Goal: Task Accomplishment & Management: Manage account settings

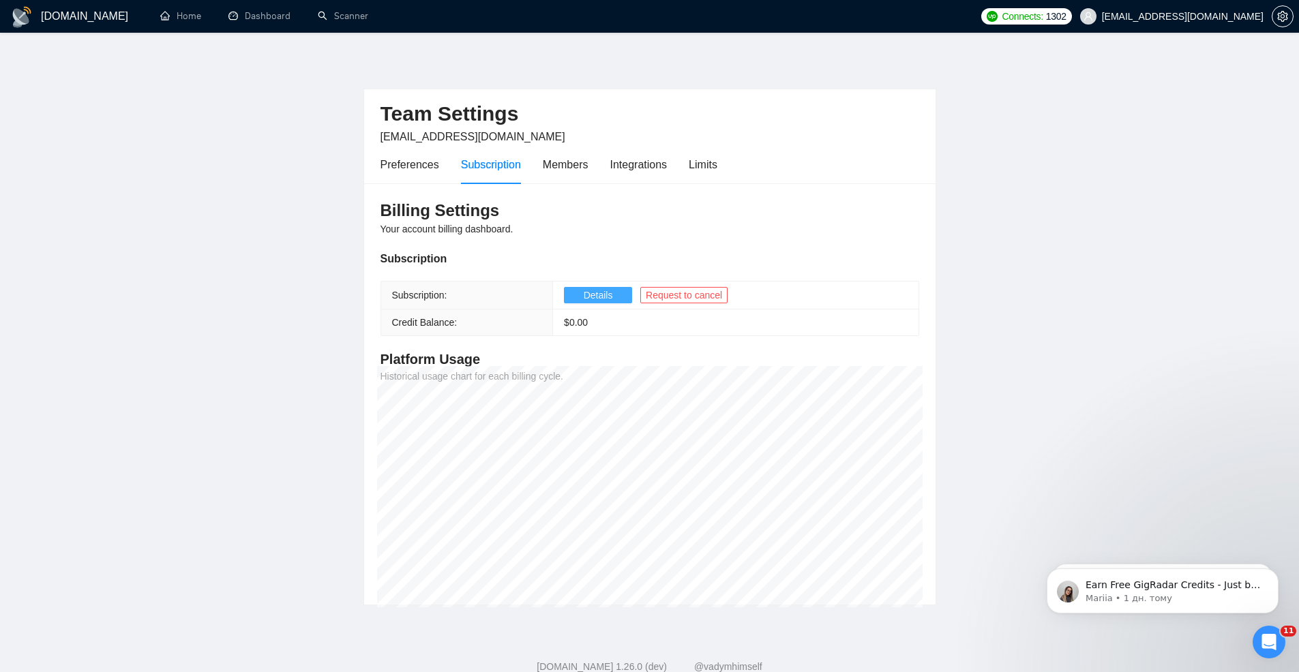
click at [597, 301] on span "Details" at bounding box center [598, 295] width 29 height 15
click at [646, 170] on div "Integrations" at bounding box center [638, 164] width 57 height 17
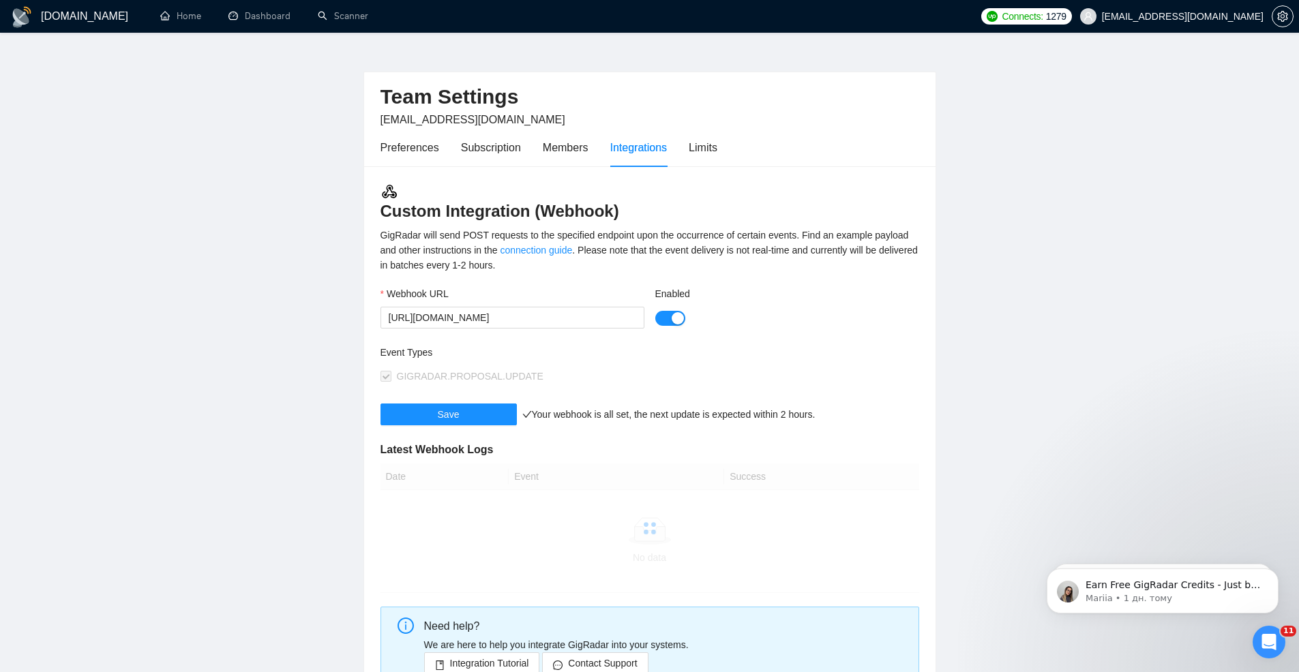
scroll to position [14, 0]
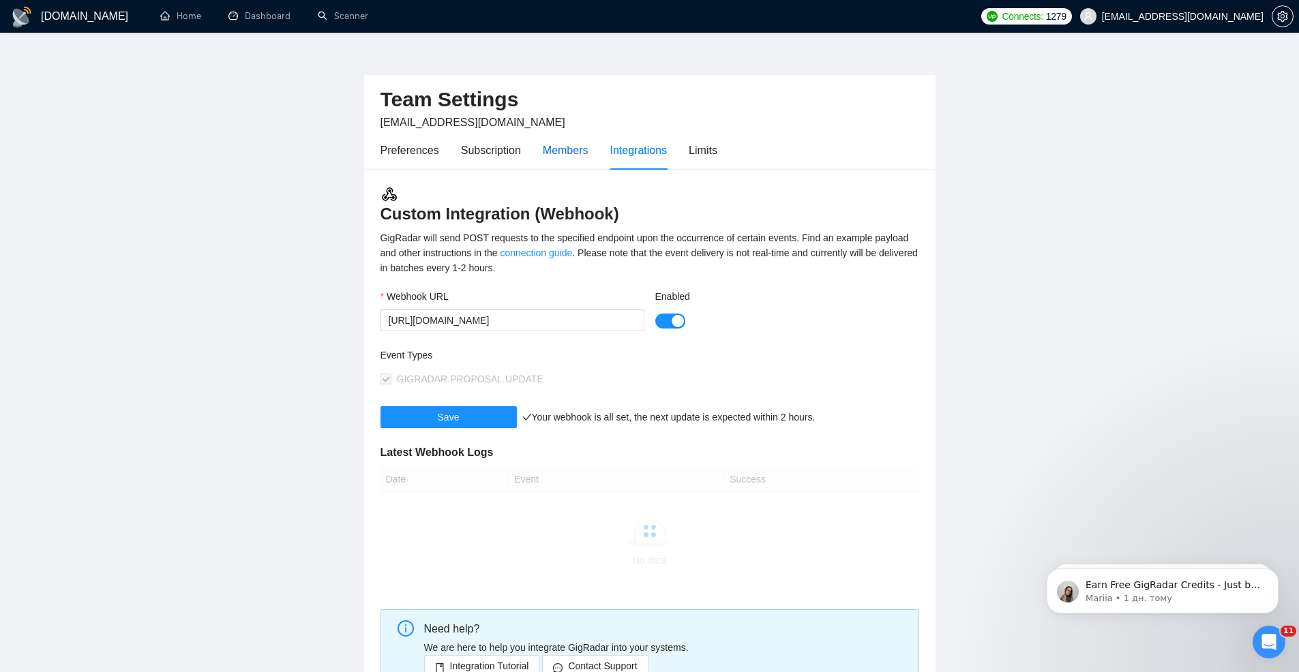
click at [566, 145] on div "Members" at bounding box center [566, 150] width 46 height 17
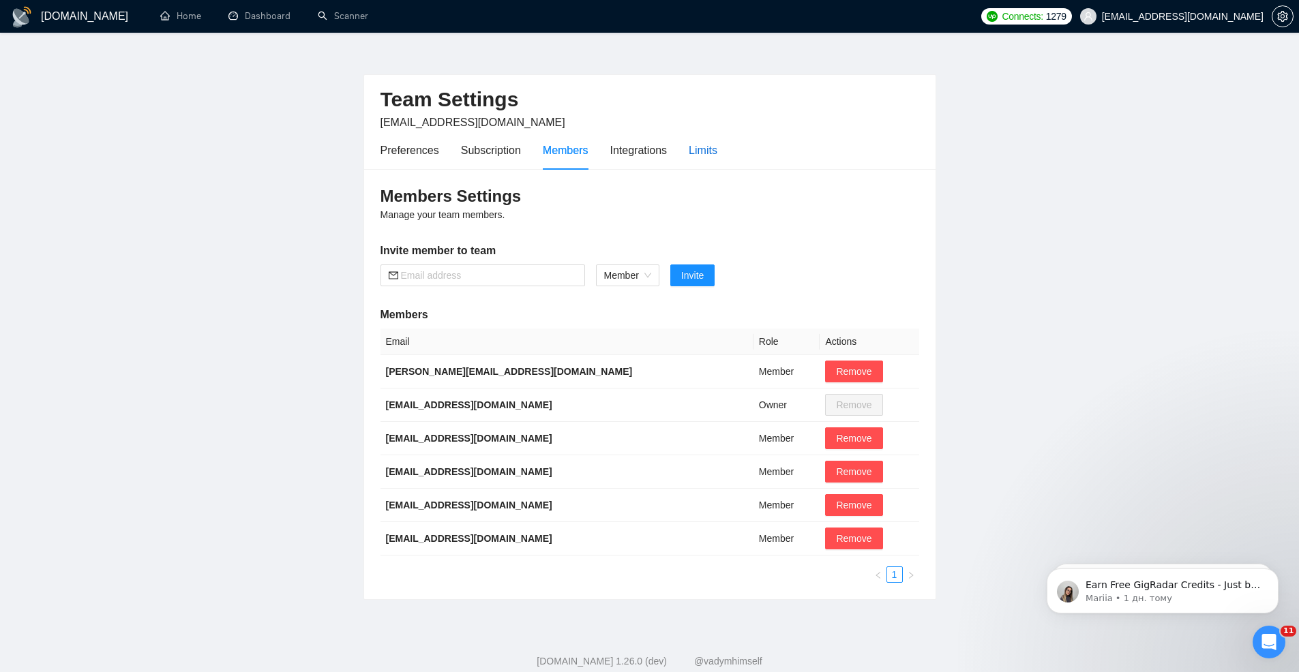
click at [708, 153] on div "Limits" at bounding box center [703, 150] width 29 height 17
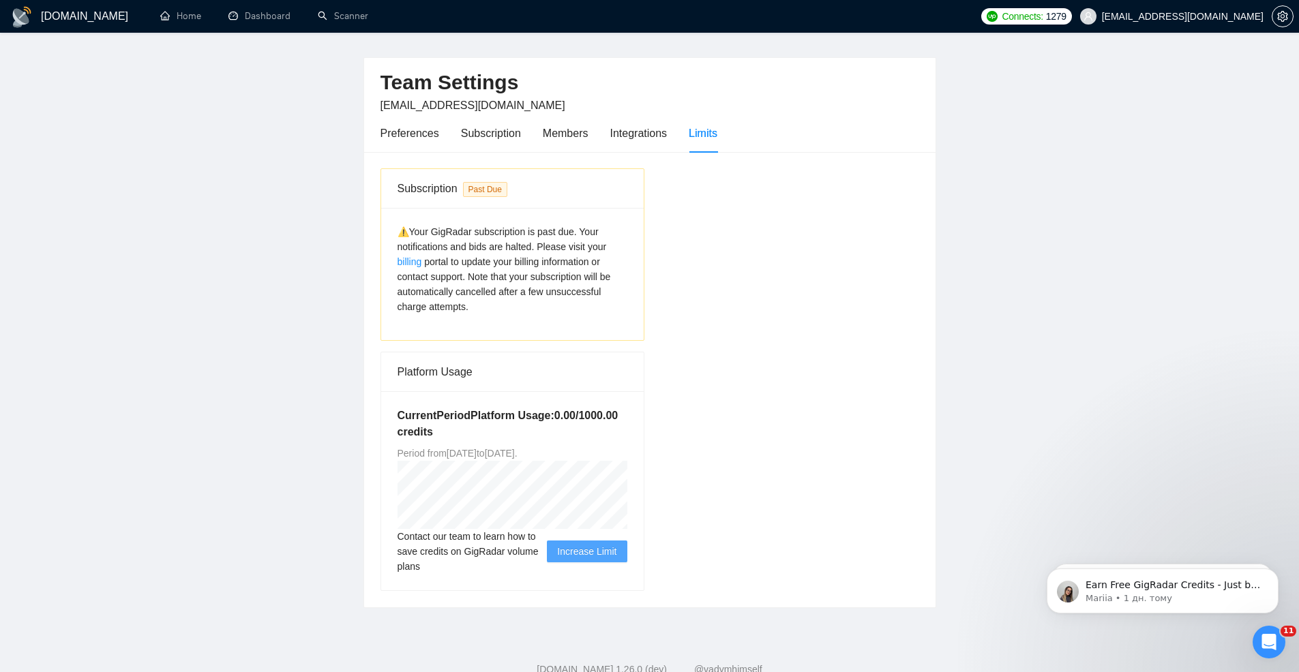
scroll to position [33, 0]
drag, startPoint x: 427, startPoint y: 310, endPoint x: 497, endPoint y: 310, distance: 69.5
click at [497, 310] on div "⚠️Your GigRadar subscription is past due. Your notifications and bids are halte…" at bounding box center [512, 267] width 230 height 90
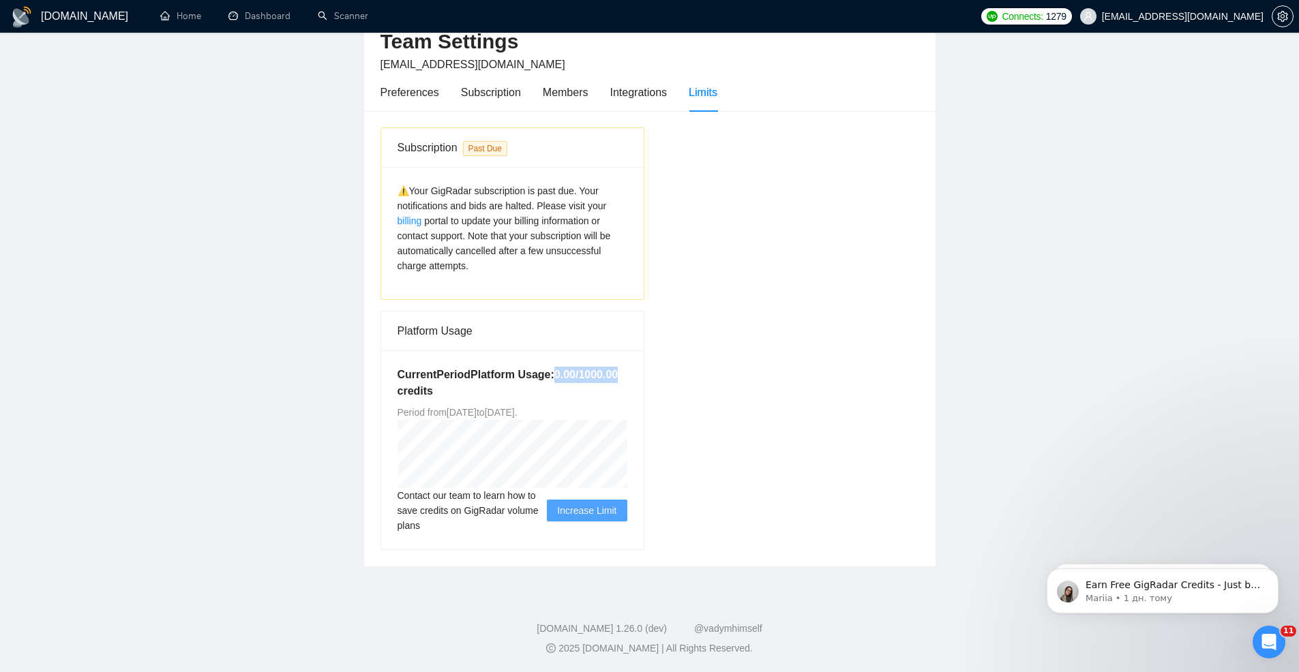
drag, startPoint x: 556, startPoint y: 369, endPoint x: 631, endPoint y: 375, distance: 75.2
click at [631, 375] on div "Current Period Platform Usage: 0.00 / 1000.00 credits Period from [DATE] to [DA…" at bounding box center [512, 449] width 262 height 199
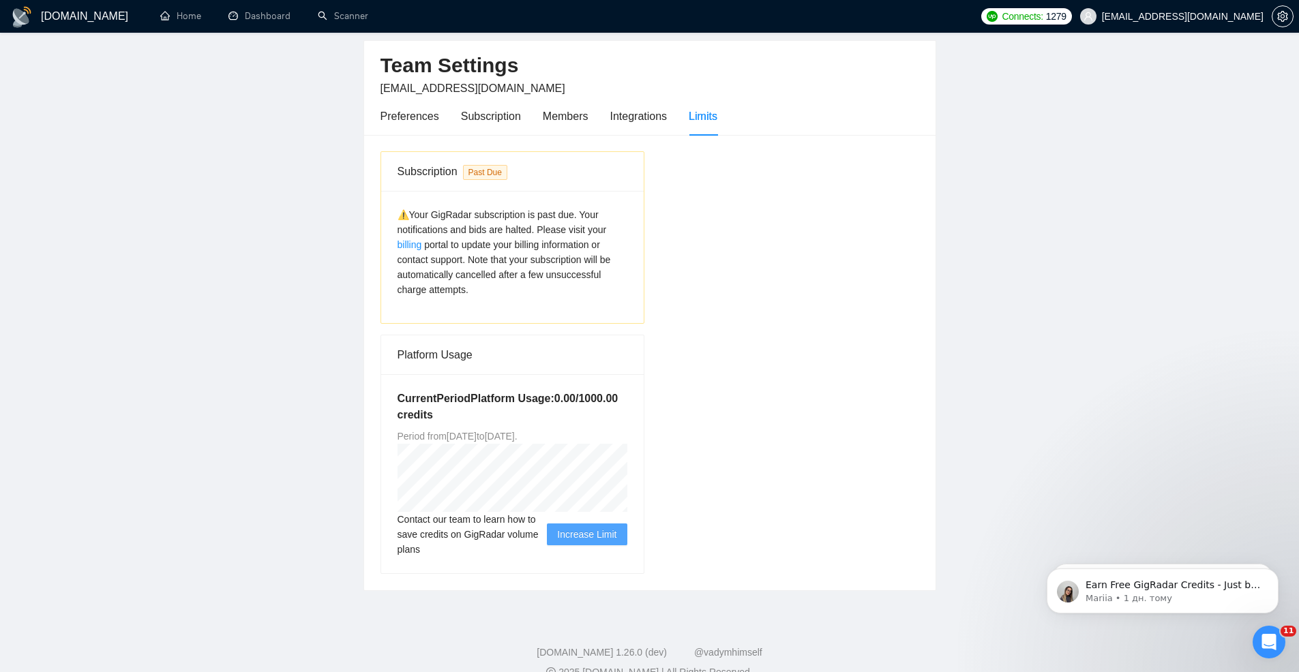
scroll to position [0, 0]
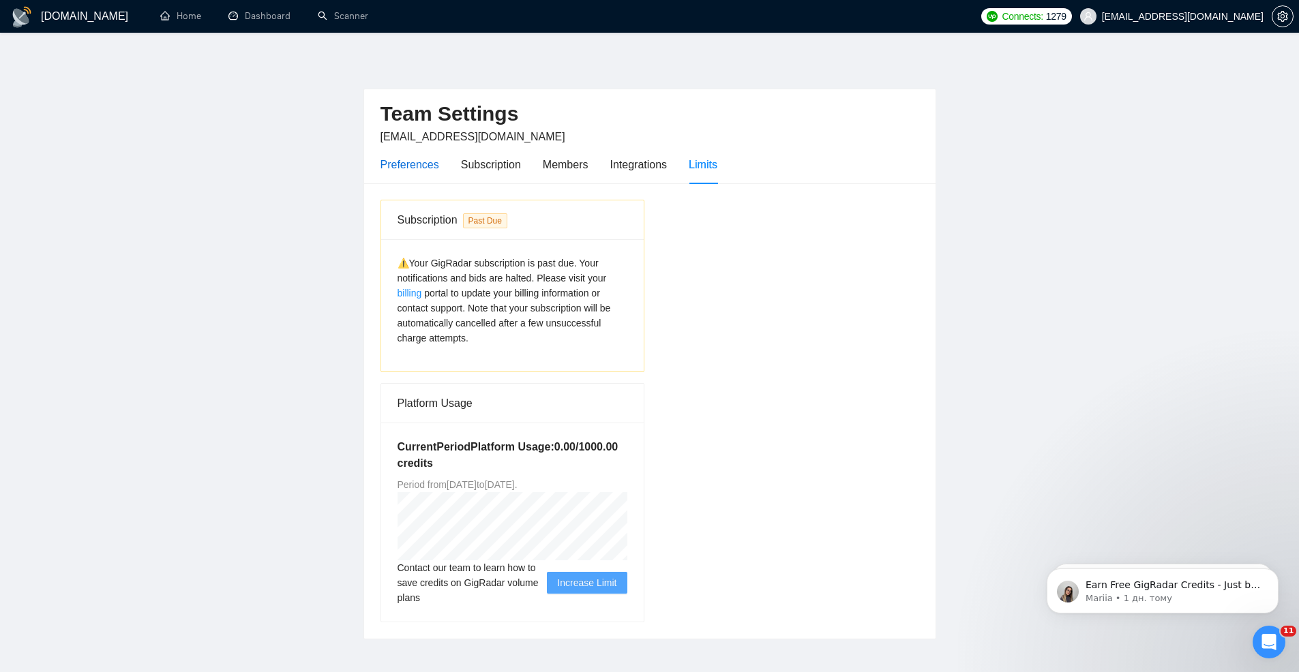
click at [387, 160] on div "Preferences" at bounding box center [409, 164] width 59 height 17
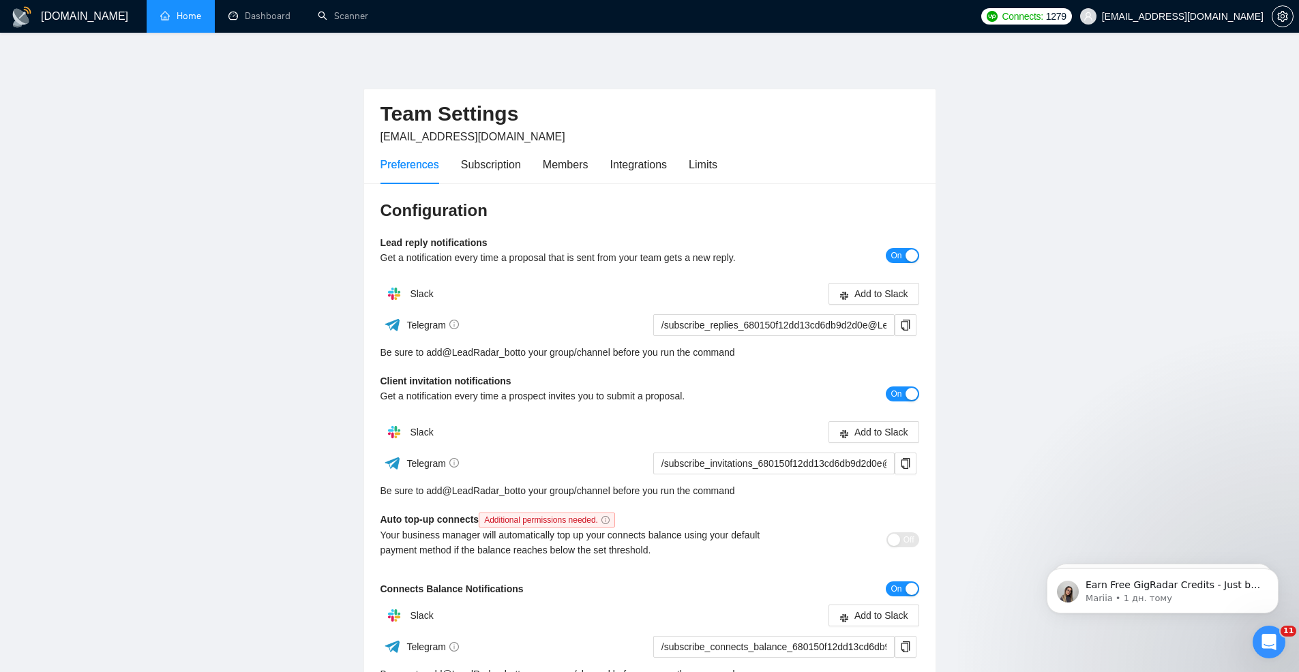
click at [179, 19] on link "Home" at bounding box center [180, 16] width 41 height 12
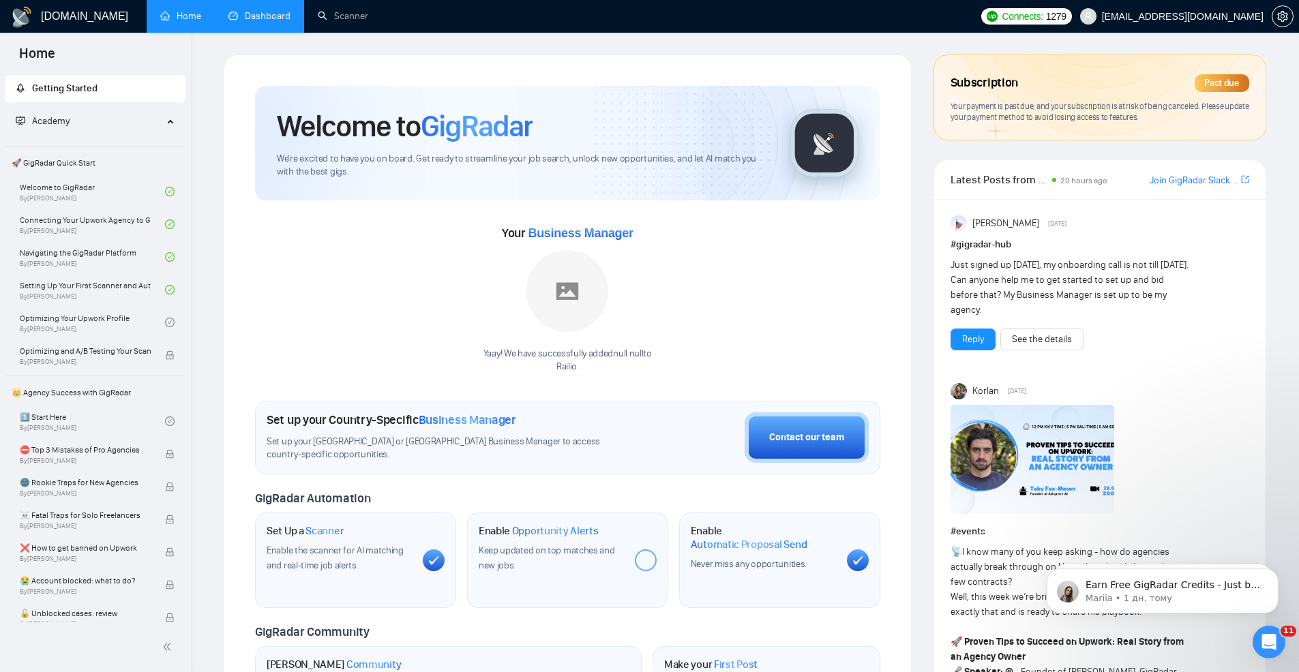
click at [260, 12] on link "Dashboard" at bounding box center [259, 16] width 62 height 12
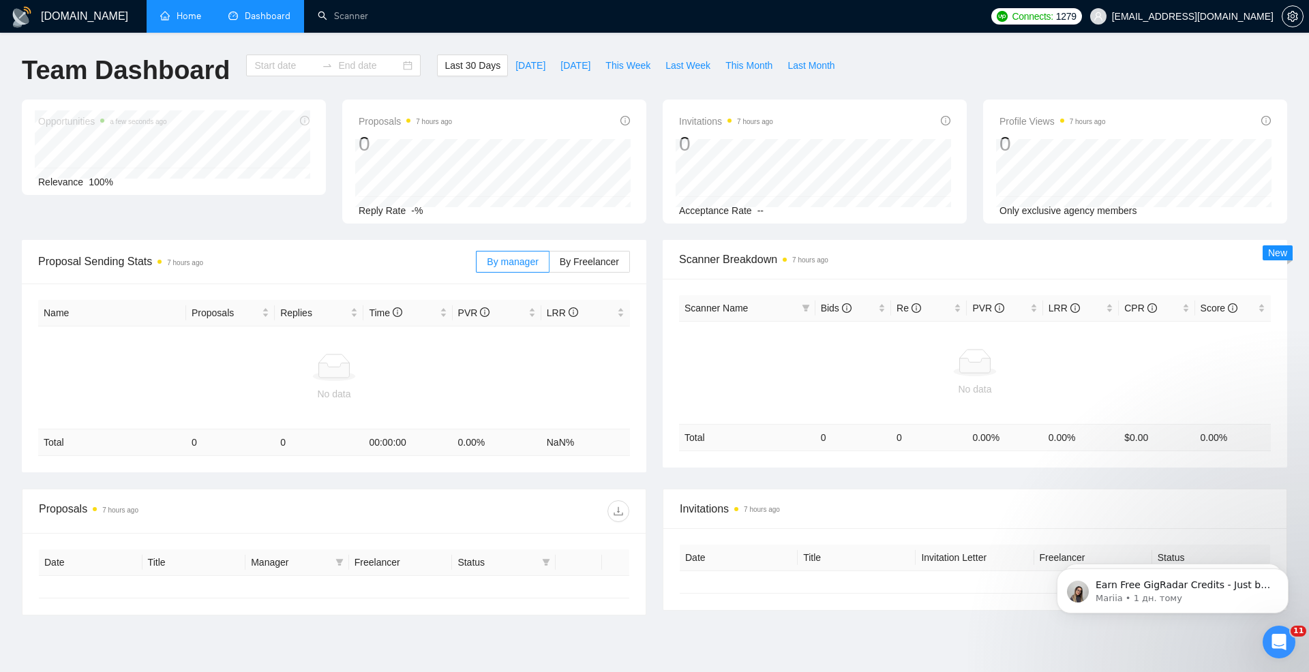
type input "[DATE]"
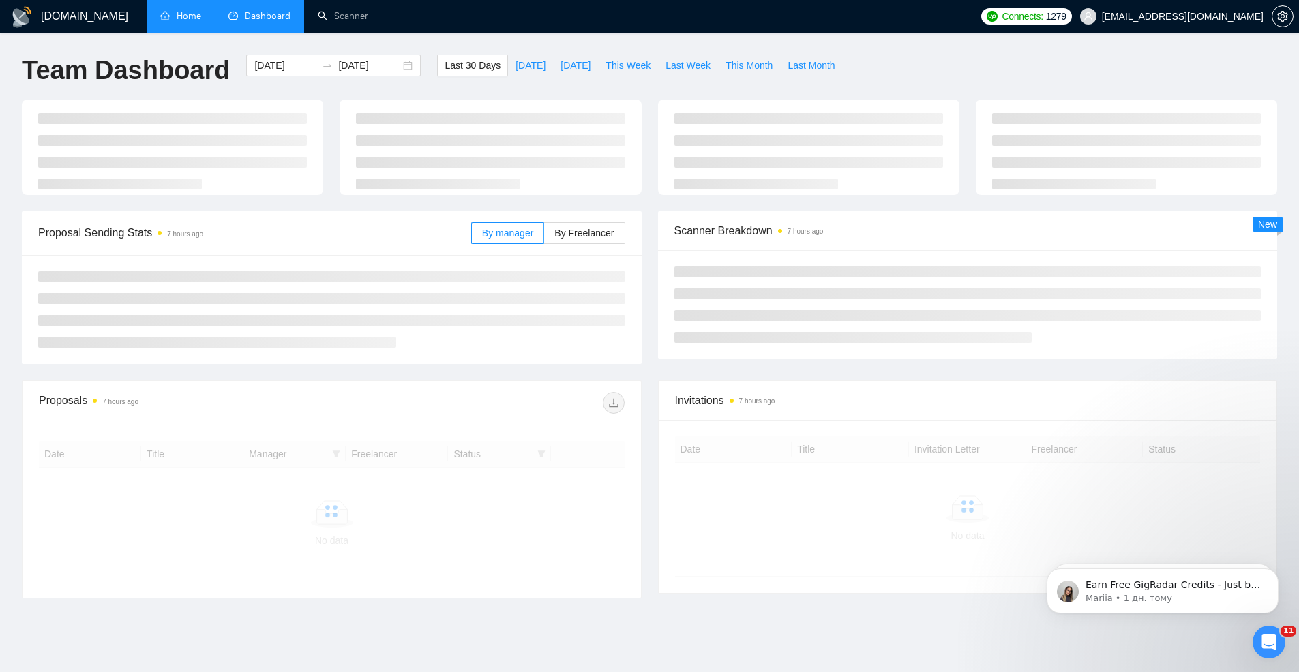
click at [180, 12] on link "Home" at bounding box center [180, 16] width 41 height 12
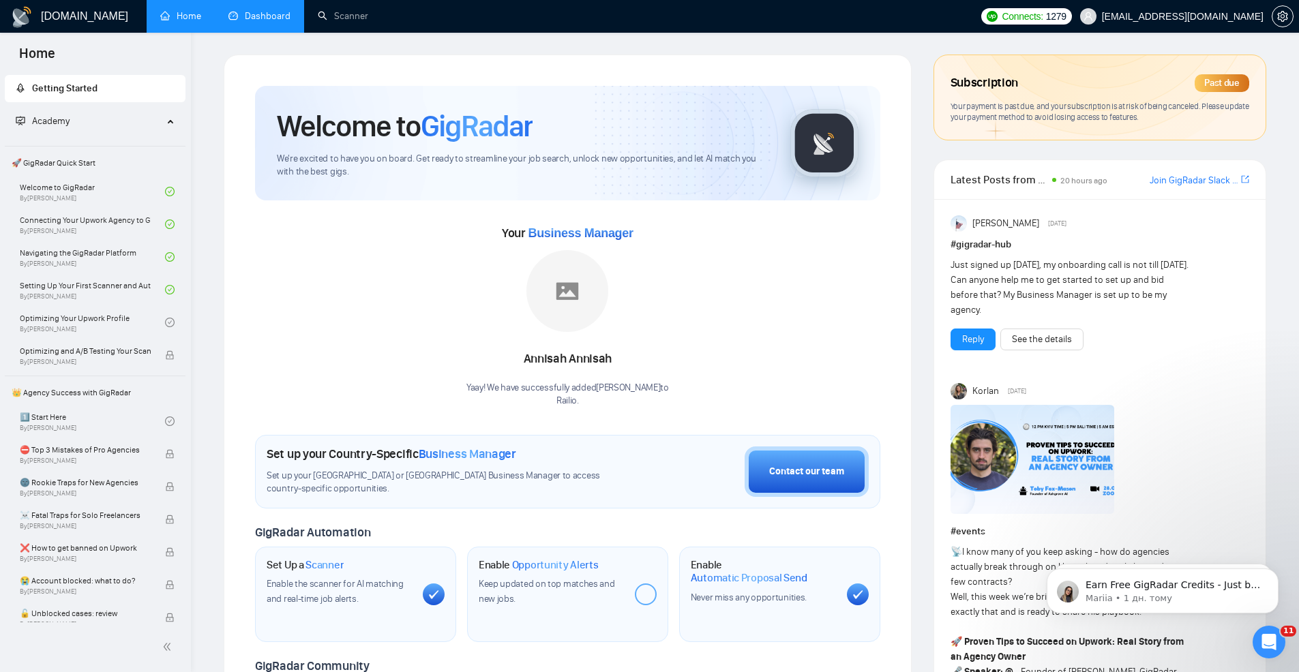
click at [1224, 83] on div "Past due" at bounding box center [1221, 83] width 55 height 18
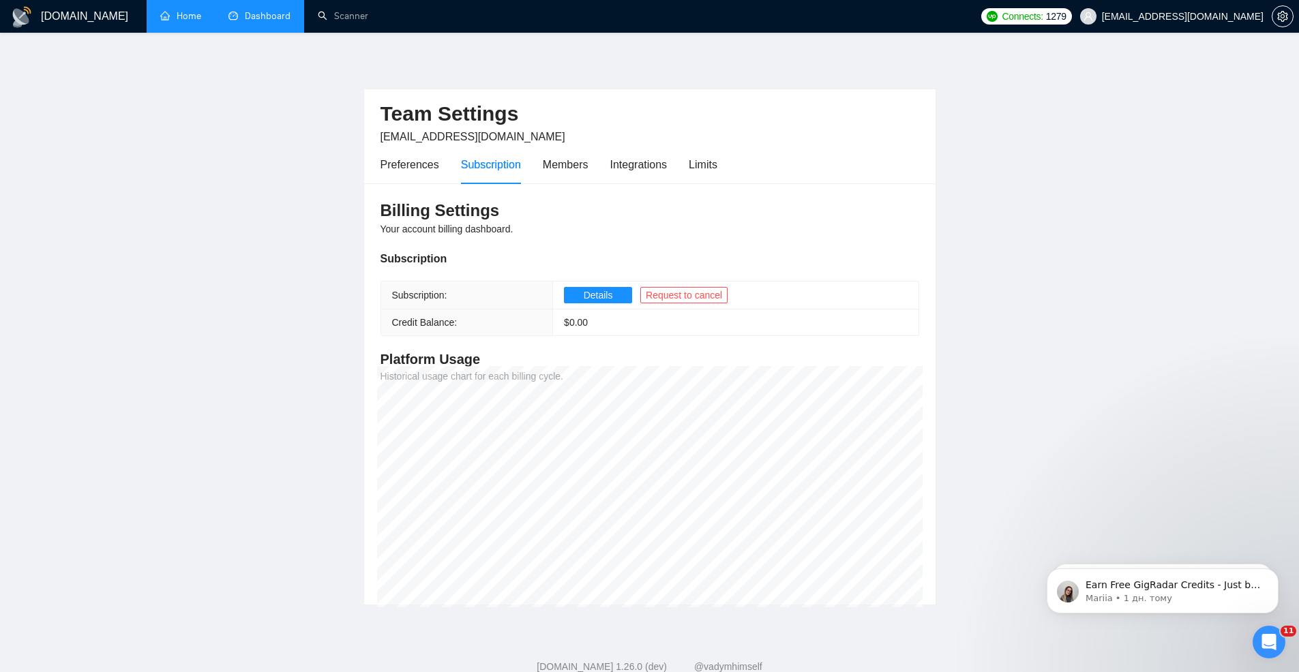
click at [179, 22] on link "Home" at bounding box center [180, 16] width 41 height 12
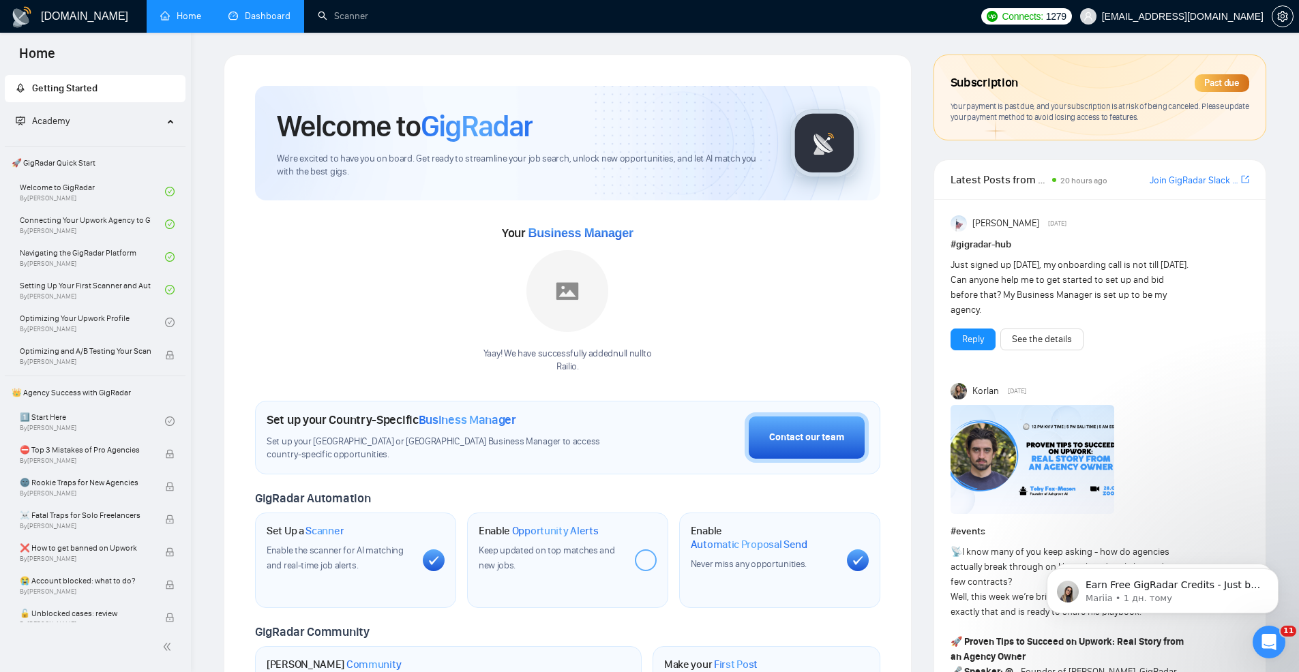
click at [247, 10] on link "Dashboard" at bounding box center [259, 16] width 62 height 12
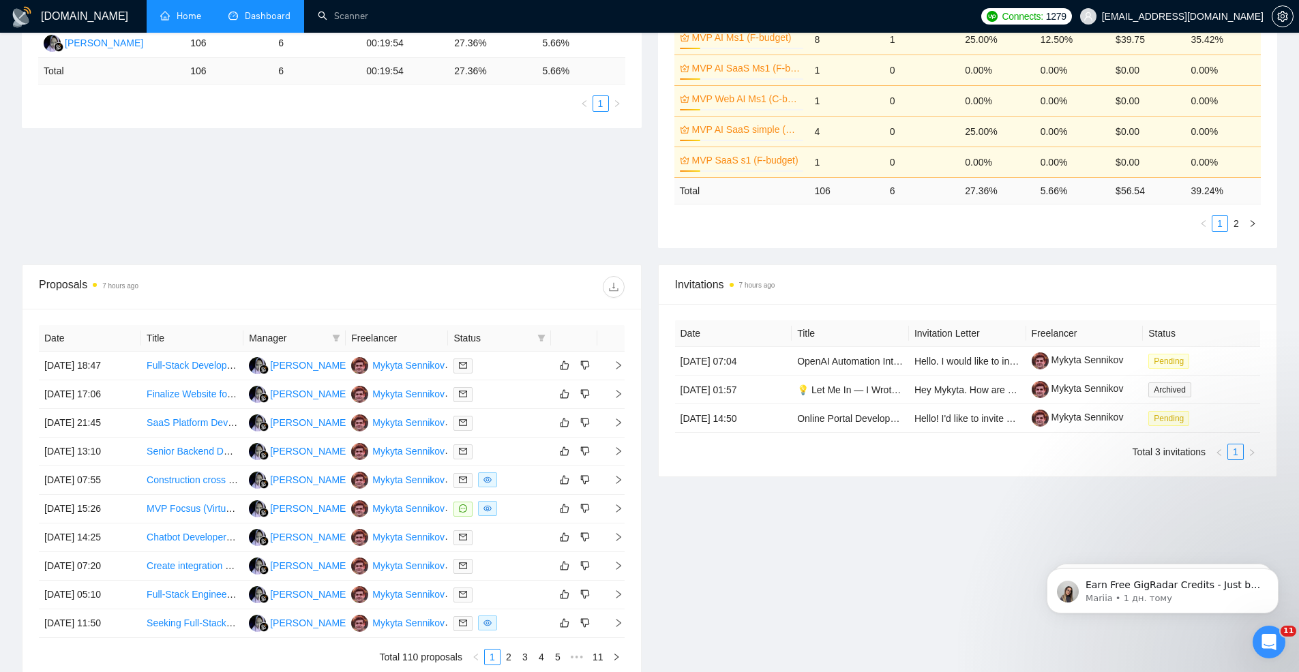
scroll to position [299, 0]
click at [490, 395] on div at bounding box center [498, 392] width 91 height 16
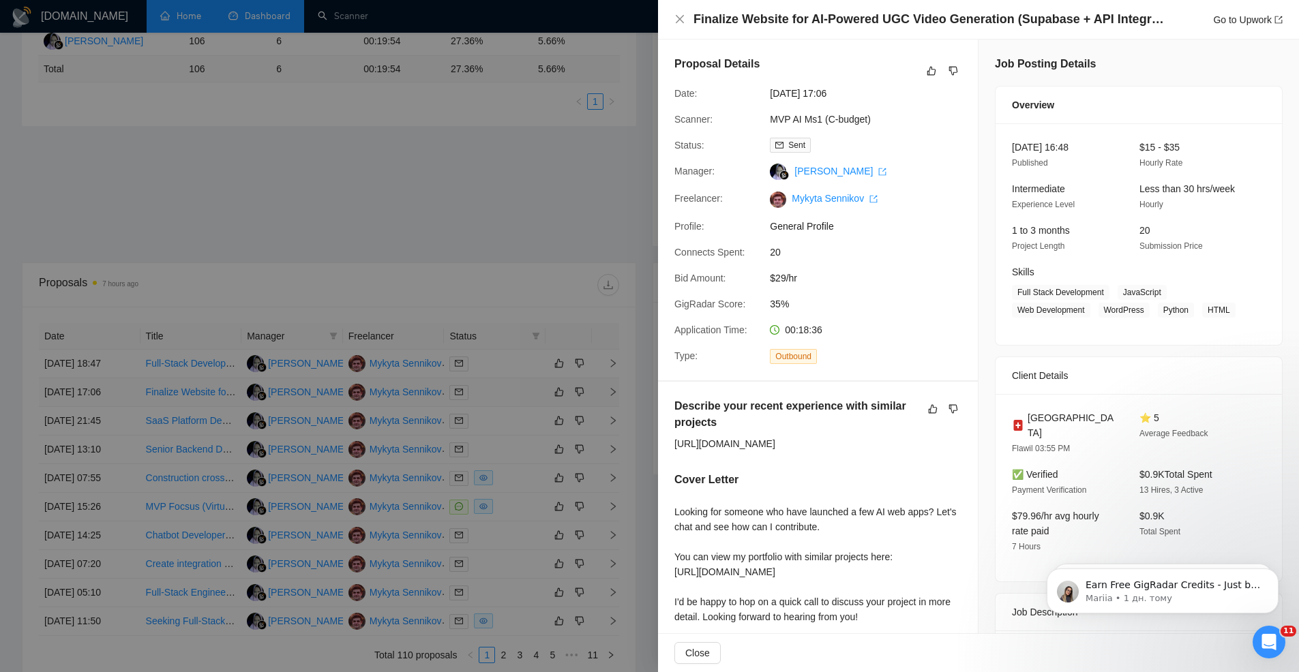
click at [490, 395] on div at bounding box center [649, 336] width 1299 height 672
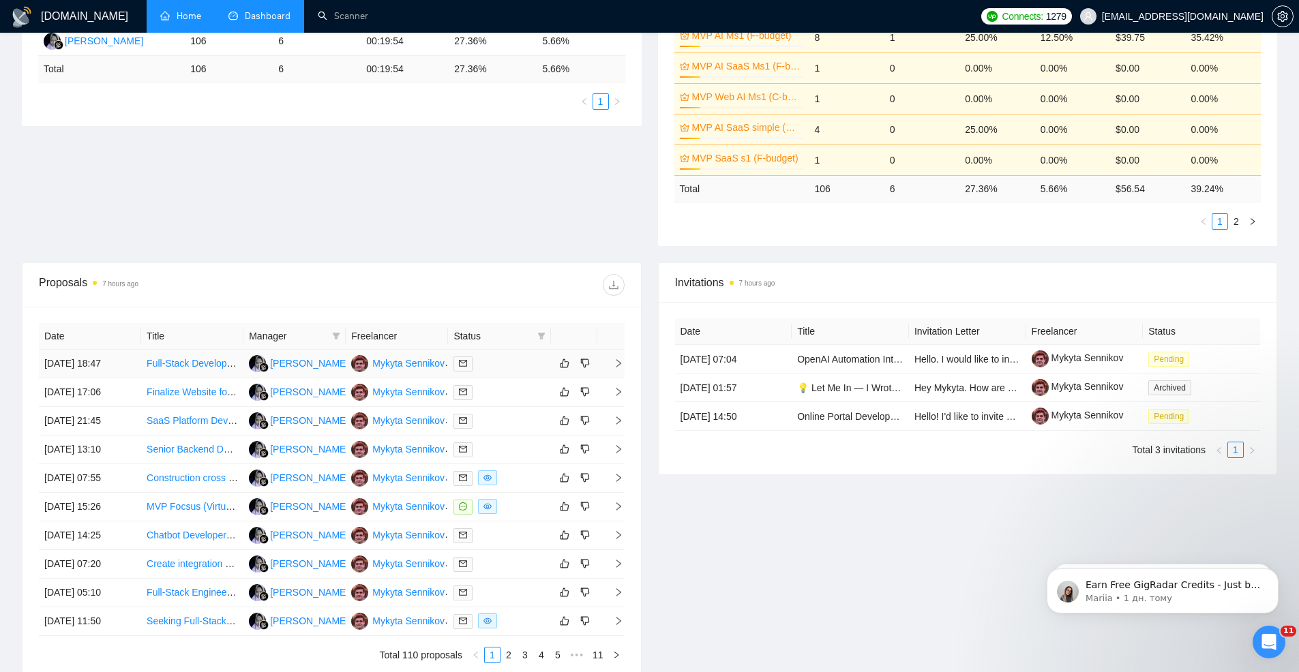
click at [496, 368] on div at bounding box center [498, 364] width 91 height 16
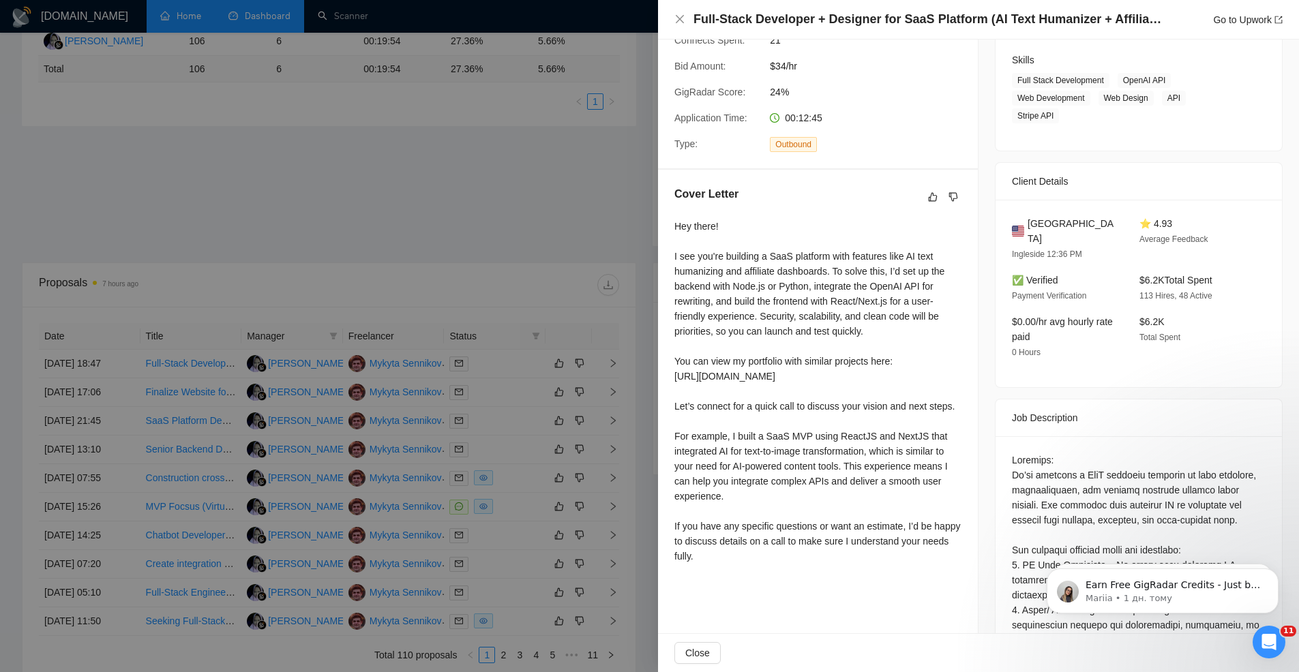
scroll to position [0, 0]
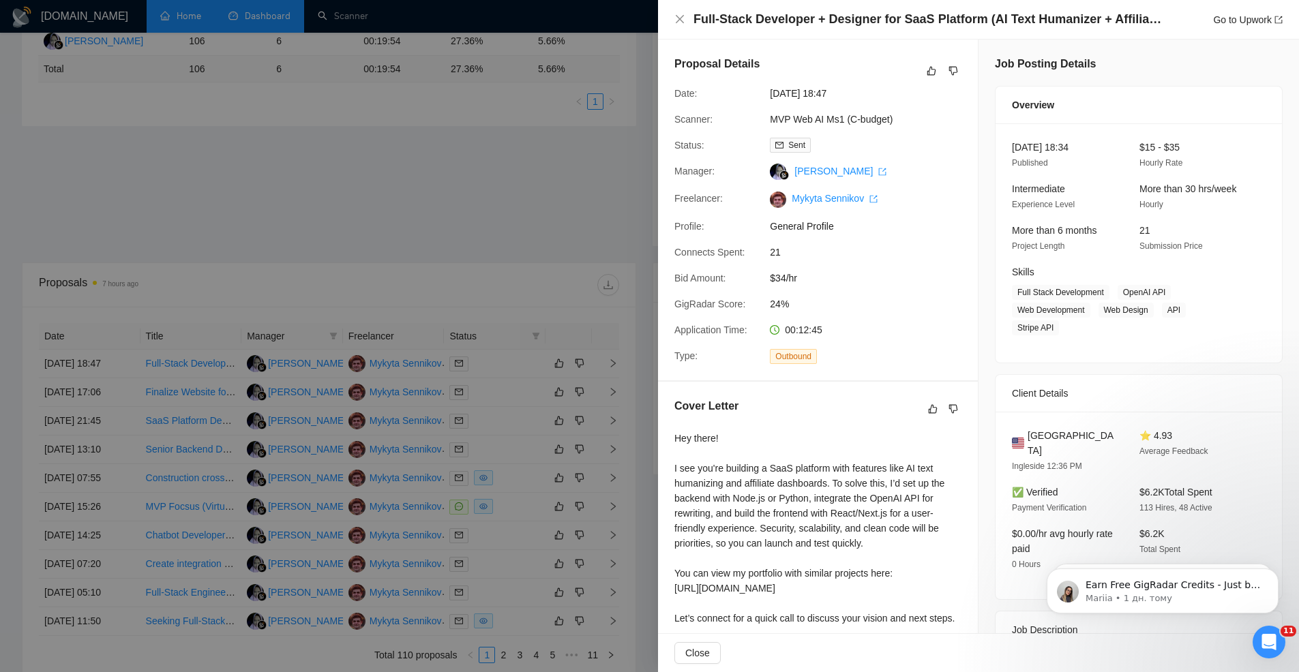
click at [513, 127] on div at bounding box center [649, 336] width 1299 height 672
